Goal: Use online tool/utility: Utilize a website feature to perform a specific function

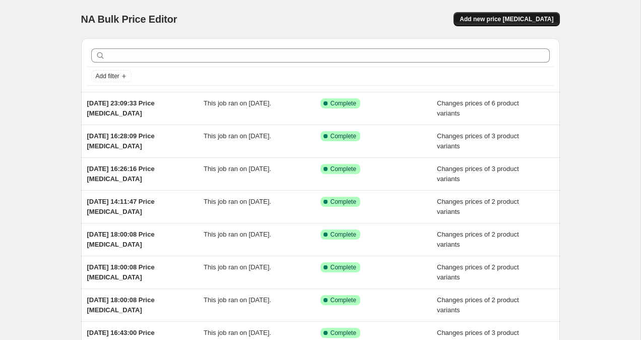
click at [482, 17] on span "Add new price [MEDICAL_DATA]" at bounding box center [506, 19] width 94 height 8
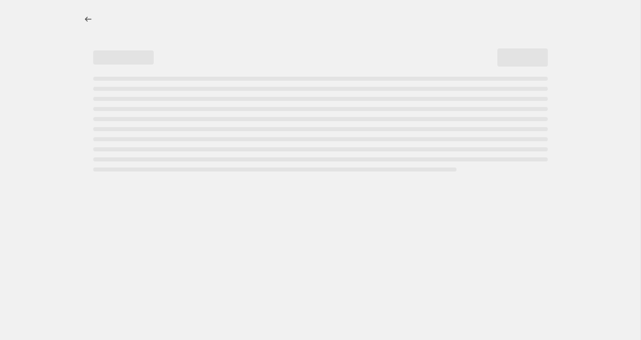
select select "percentage"
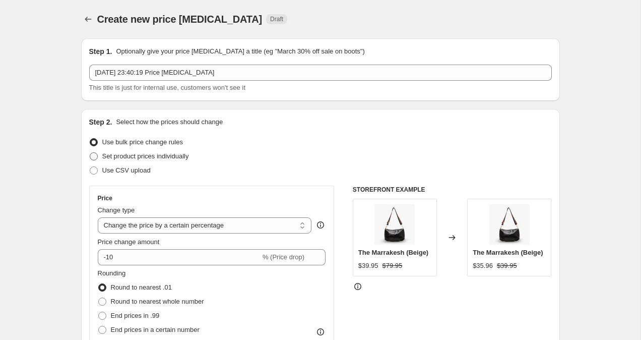
click at [96, 154] on span at bounding box center [94, 156] width 8 height 8
click at [90, 153] on input "Set product prices individually" at bounding box center [90, 152] width 1 height 1
radio input "true"
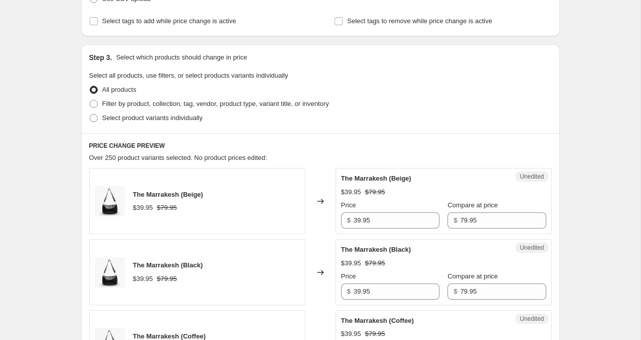
scroll to position [172, 0]
click at [90, 117] on span at bounding box center [94, 117] width 8 height 8
click at [90, 113] on input "Select product variants individually" at bounding box center [90, 113] width 1 height 1
radio input "true"
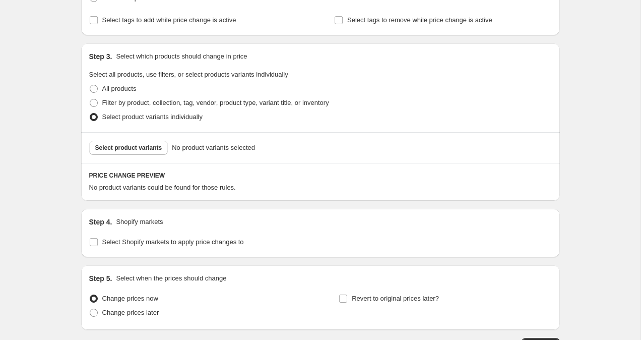
click at [117, 147] on span "Select product variants" at bounding box center [128, 148] width 67 height 8
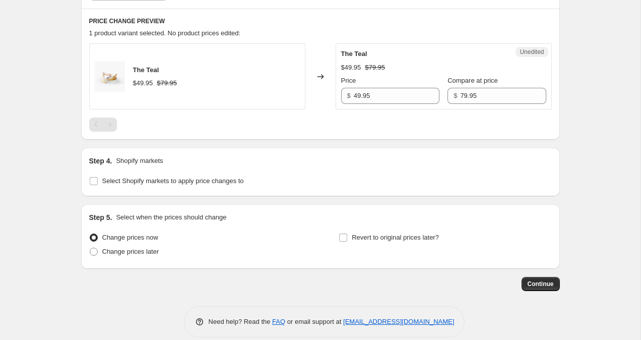
scroll to position [339, 0]
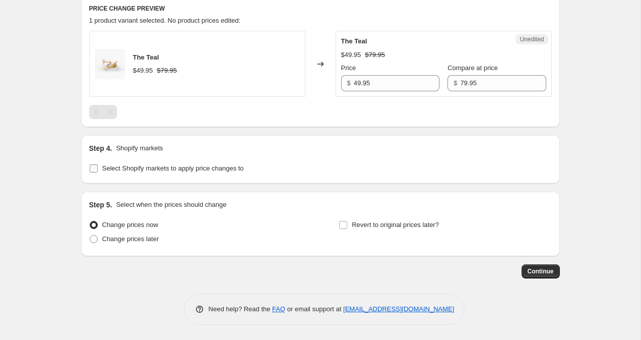
click at [92, 163] on label "Select Shopify markets to apply price changes to" at bounding box center [166, 168] width 155 height 14
click at [92, 164] on input "Select Shopify markets to apply price changes to" at bounding box center [94, 168] width 8 height 8
checkbox input "true"
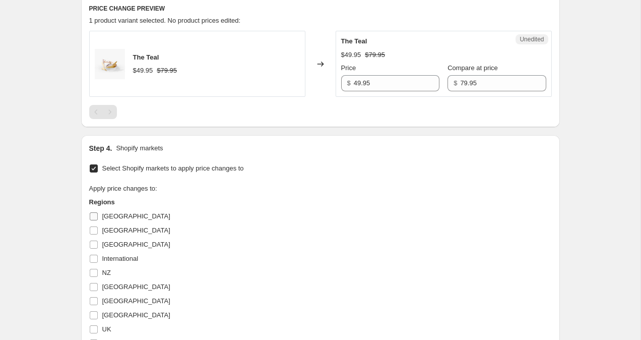
click at [97, 217] on span at bounding box center [93, 216] width 9 height 9
click at [97, 217] on input "[GEOGRAPHIC_DATA]" at bounding box center [94, 216] width 8 height 8
checkbox input "true"
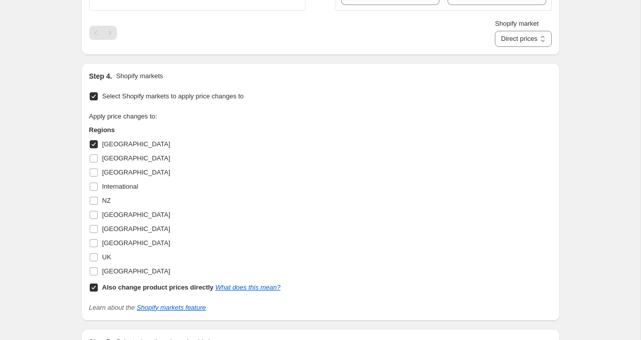
scroll to position [508, 0]
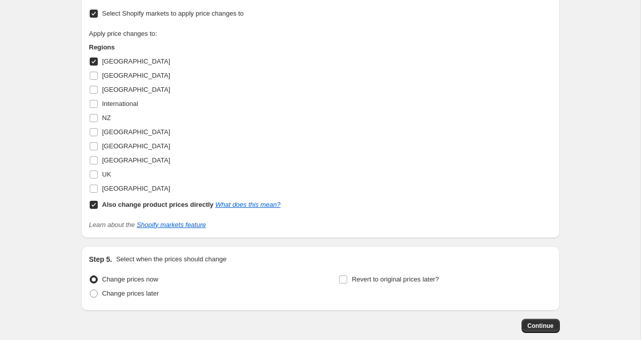
click at [92, 208] on input "Also change product prices directly What does this mean?" at bounding box center [94, 205] width 8 height 8
checkbox input "false"
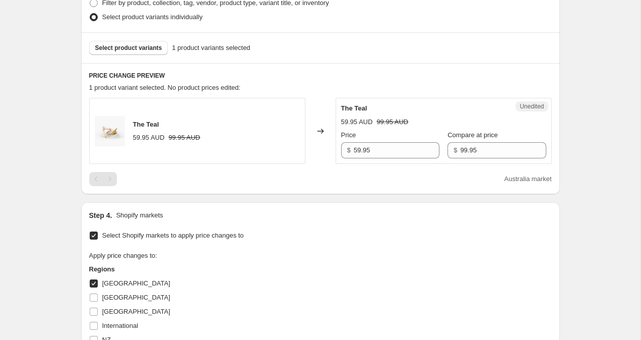
scroll to position [172, 0]
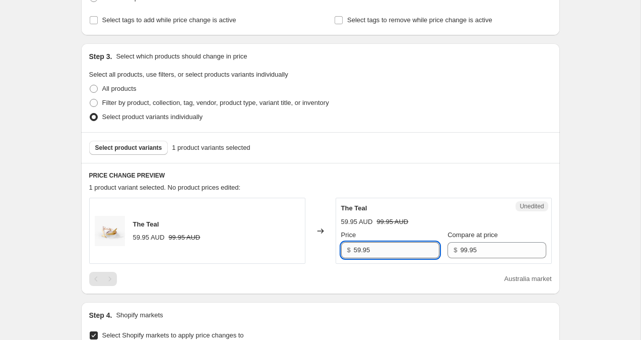
click at [358, 249] on input "59.95" at bounding box center [397, 250] width 86 height 16
type input "49.95"
click at [599, 149] on div "Create new price [MEDICAL_DATA]. This page is ready Create new price [MEDICAL_D…" at bounding box center [320, 272] width 640 height 888
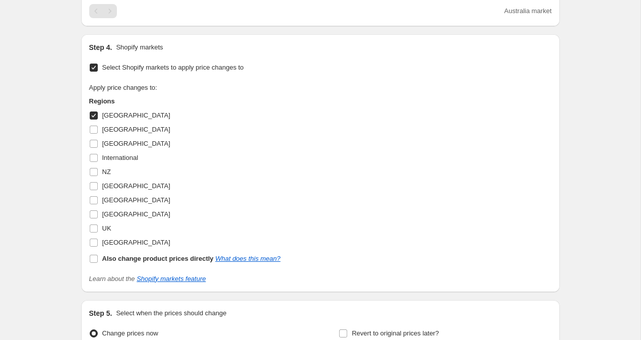
scroll to position [548, 0]
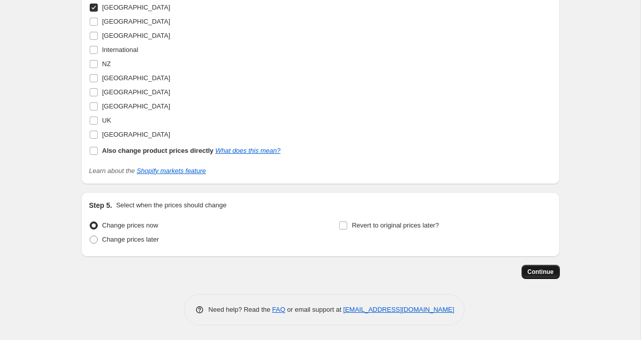
click at [540, 277] on button "Continue" at bounding box center [540, 271] width 38 height 14
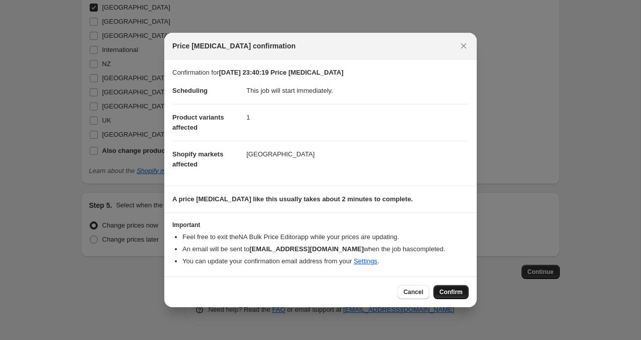
click at [455, 295] on span "Confirm" at bounding box center [450, 292] width 23 height 8
